Goal: Task Accomplishment & Management: Complete application form

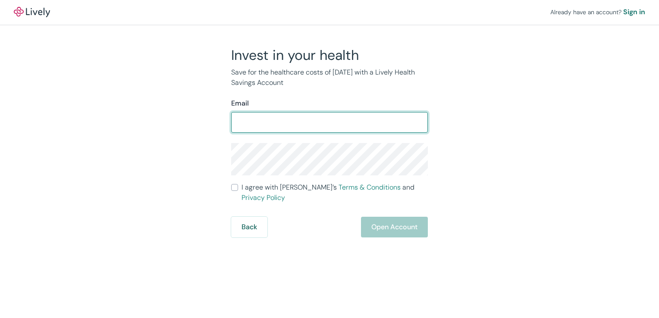
click at [298, 122] on input "Email" at bounding box center [329, 122] width 197 height 17
type input "[EMAIL_ADDRESS][DOMAIN_NAME]"
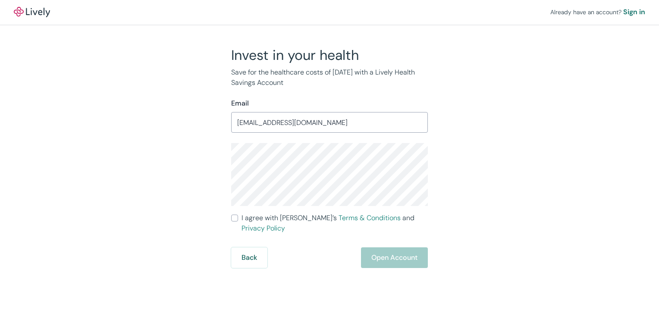
click at [312, 280] on div "Already have an account? Sign in Invest in your health Save for the healthcare …" at bounding box center [329, 159] width 659 height 318
click at [236, 221] on input "I agree with Lively’s Terms & Conditions and Privacy Policy" at bounding box center [234, 218] width 7 height 7
checkbox input "true"
click at [375, 247] on button "Open Account" at bounding box center [394, 257] width 67 height 21
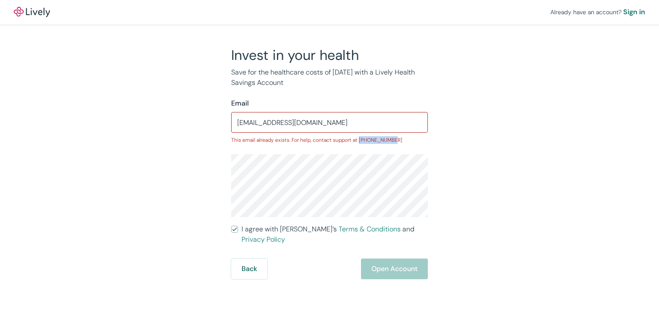
drag, startPoint x: 395, startPoint y: 139, endPoint x: 359, endPoint y: 142, distance: 36.4
click at [359, 142] on p "This email already exists. For help, contact support at [PHONE_NUMBER]" at bounding box center [329, 140] width 197 height 8
